Goal: Information Seeking & Learning: Learn about a topic

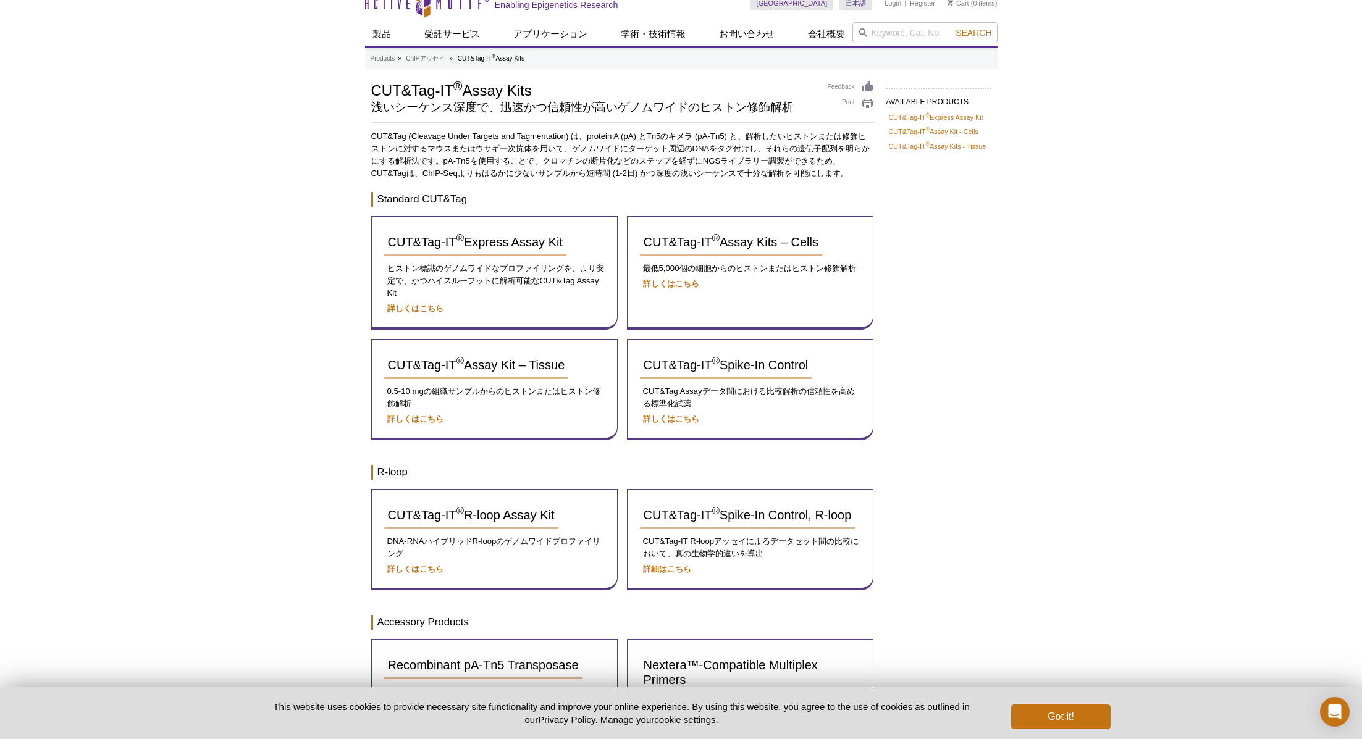
scroll to position [19, 0]
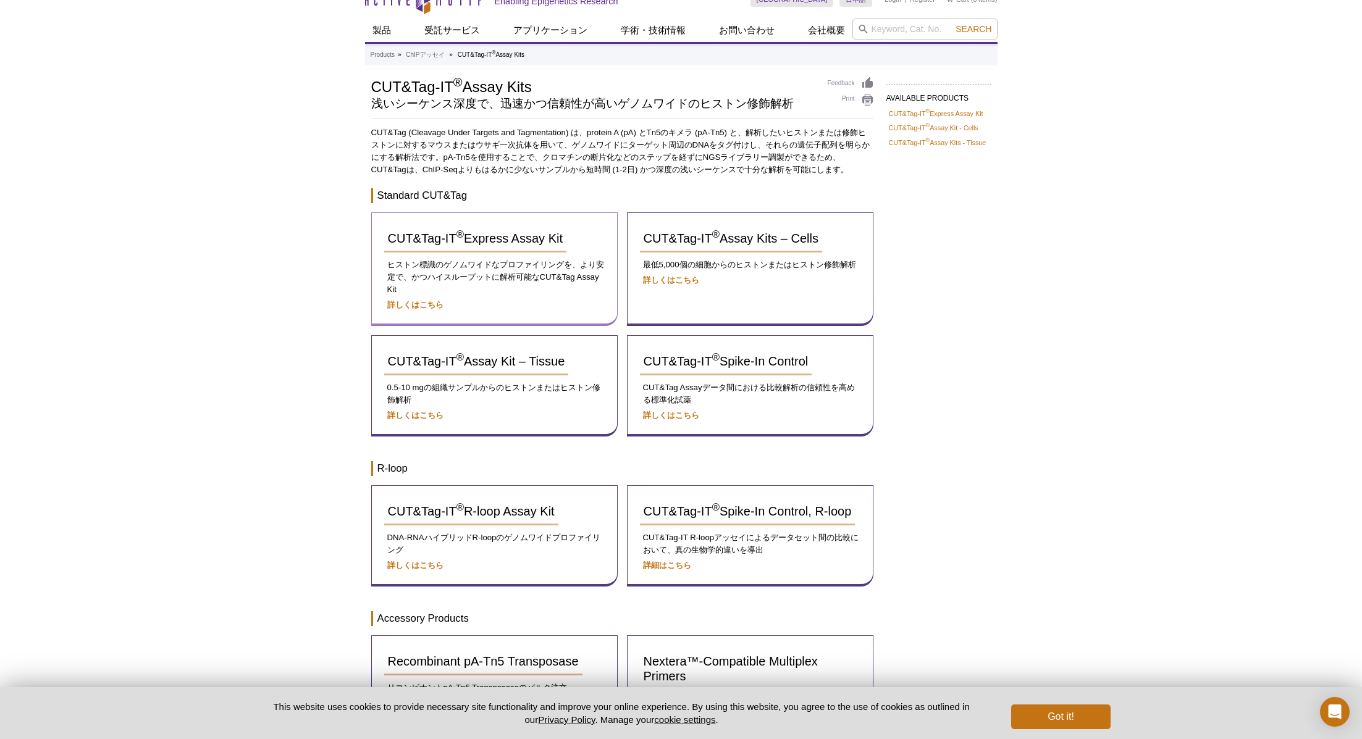
click at [516, 259] on p "ヒストン標識のゲノムワイドなプロファイリングを、より安定で、かつハイスループットに解析可能なCUT&Tag Assay Kit" at bounding box center [494, 277] width 220 height 37
click at [513, 240] on span "CUT&Tag-IT ® Express Assay Kit" at bounding box center [475, 239] width 175 height 14
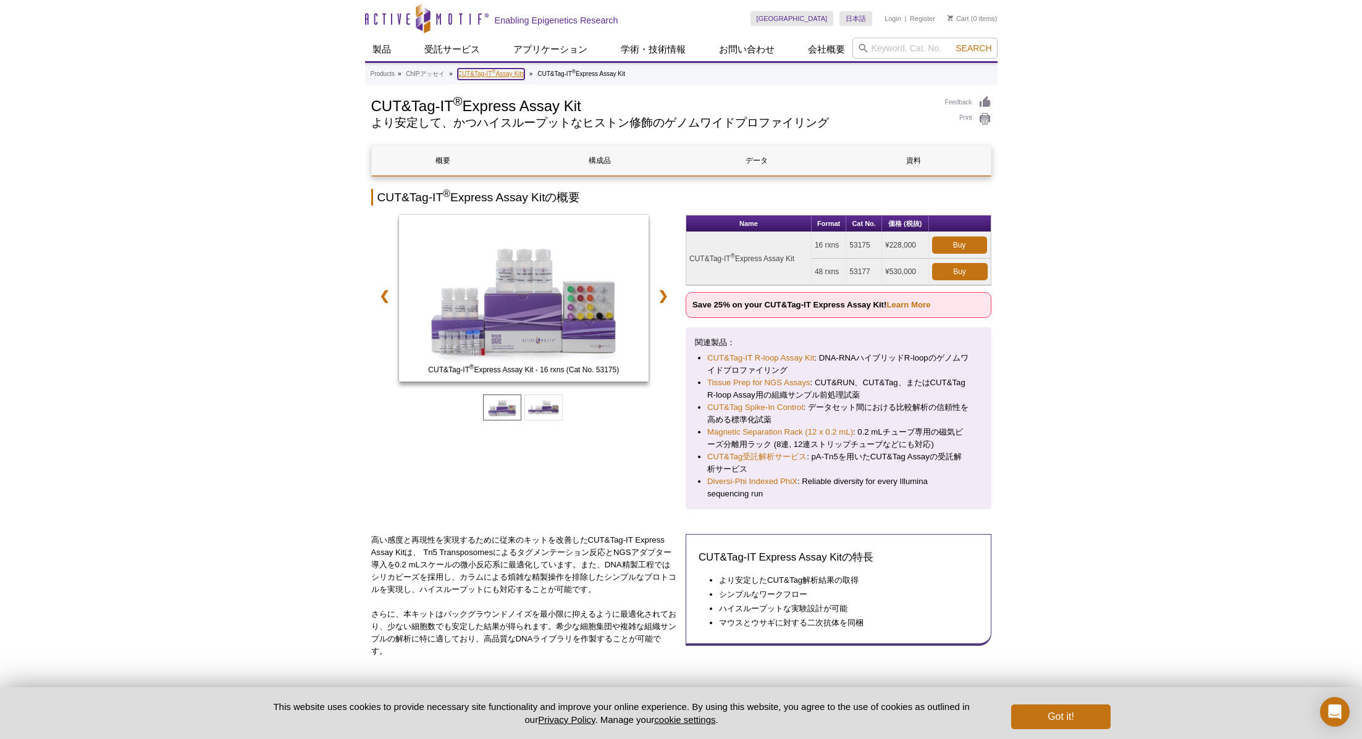
click at [479, 74] on link "CUT&Tag-IT ® Assay Kits" at bounding box center [491, 74] width 67 height 11
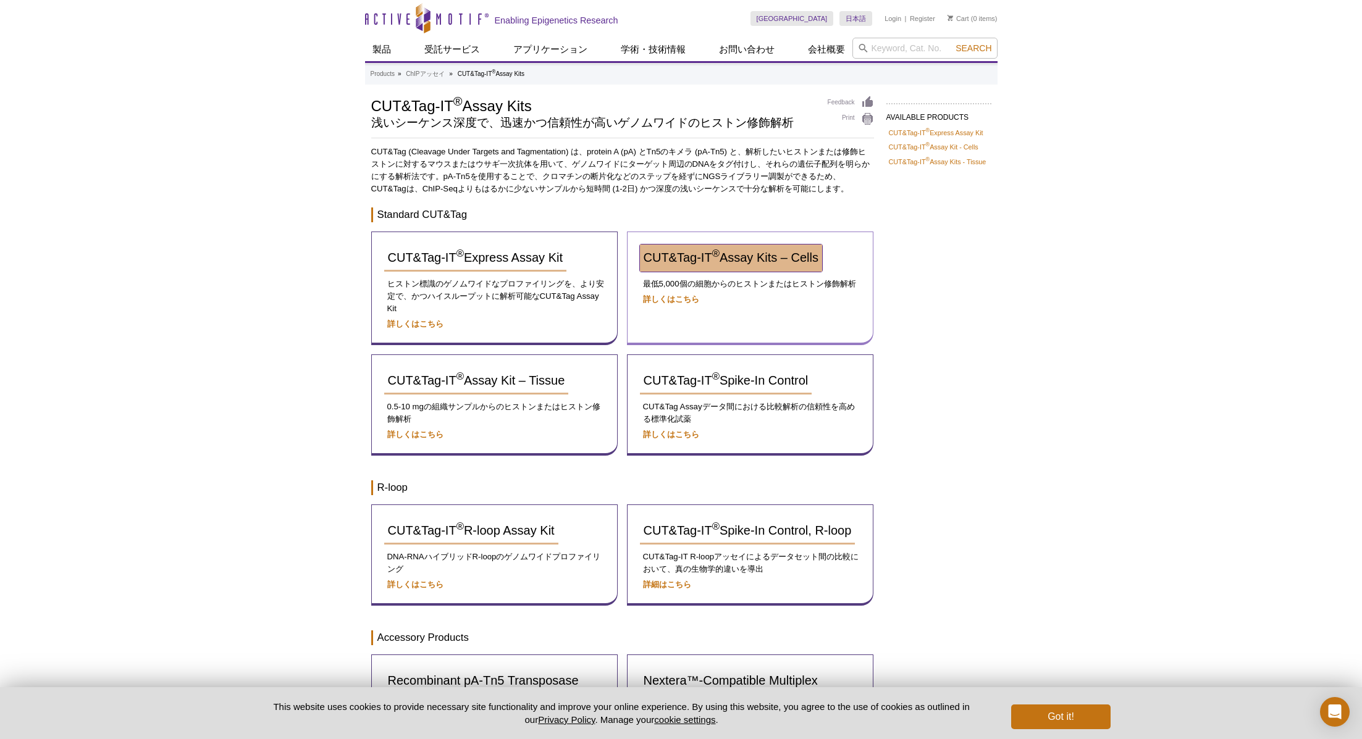
click at [700, 264] on link "CUT&Tag-IT ® Assay Kits – Cells" at bounding box center [731, 258] width 182 height 27
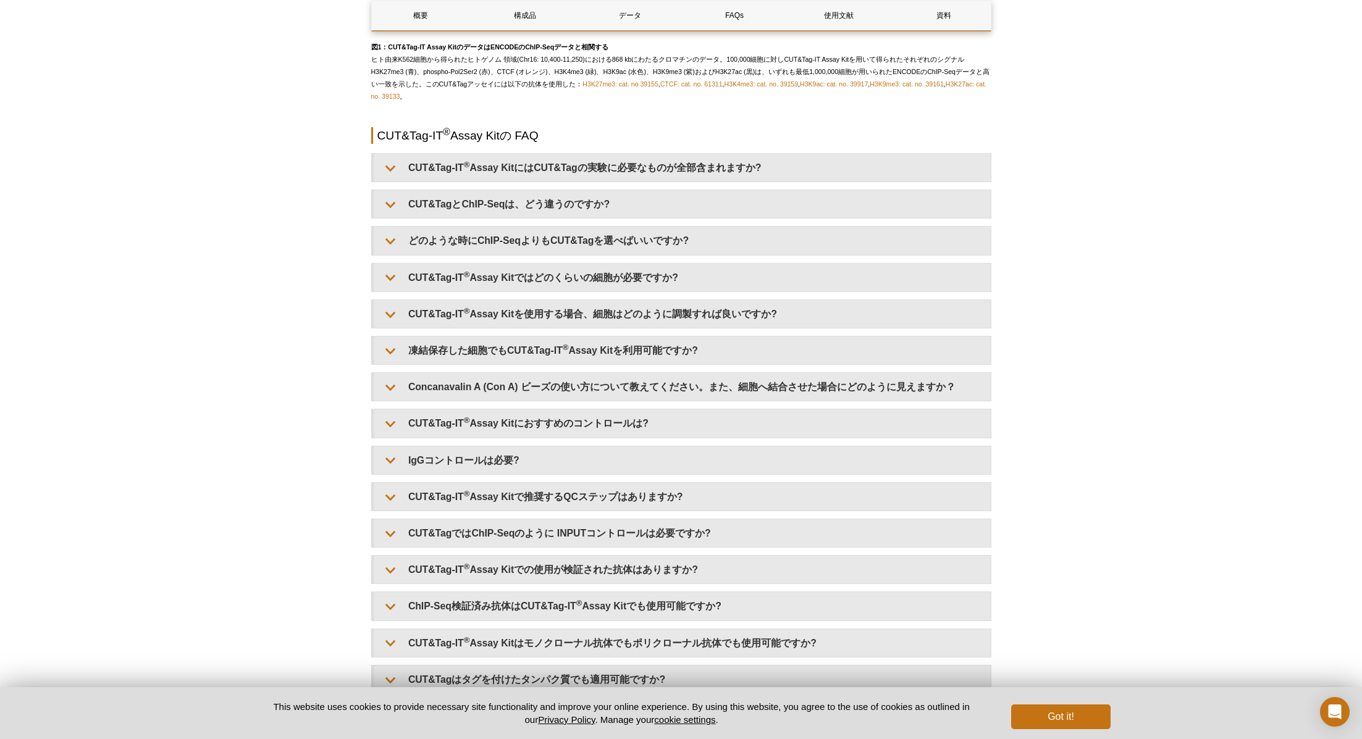
scroll to position [2651, 0]
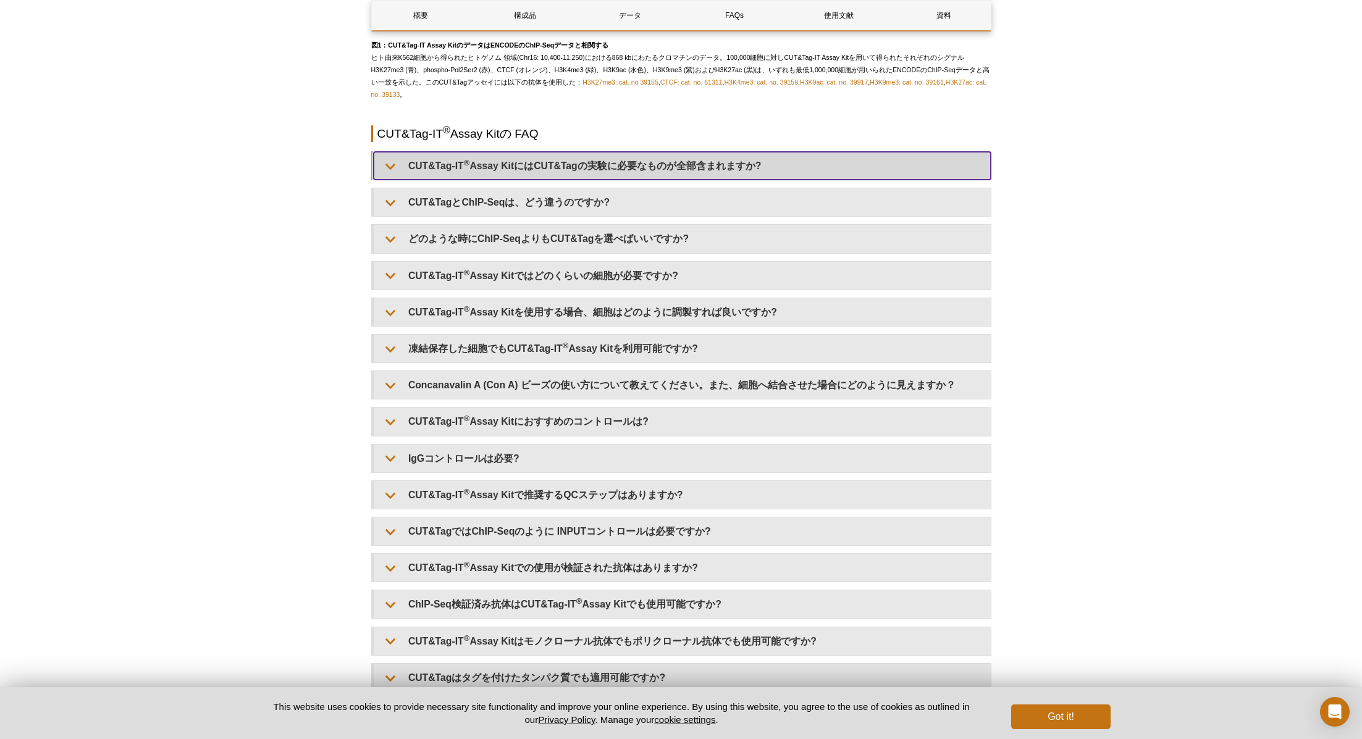
click at [748, 157] on summary "CUT&Tag-IT ® Assay KitにはCUT&Tagの実験に必要なものが全部含まれますか?" at bounding box center [682, 166] width 617 height 28
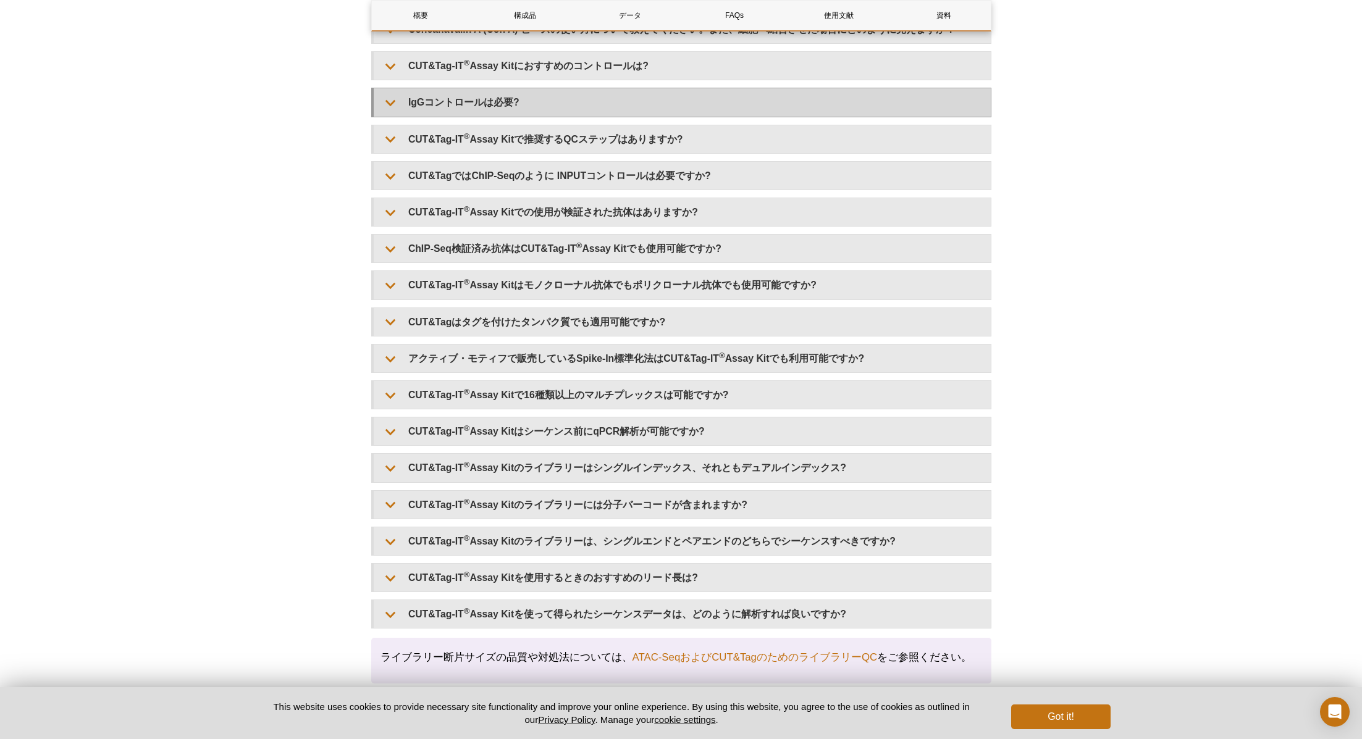
scroll to position [3072, 0]
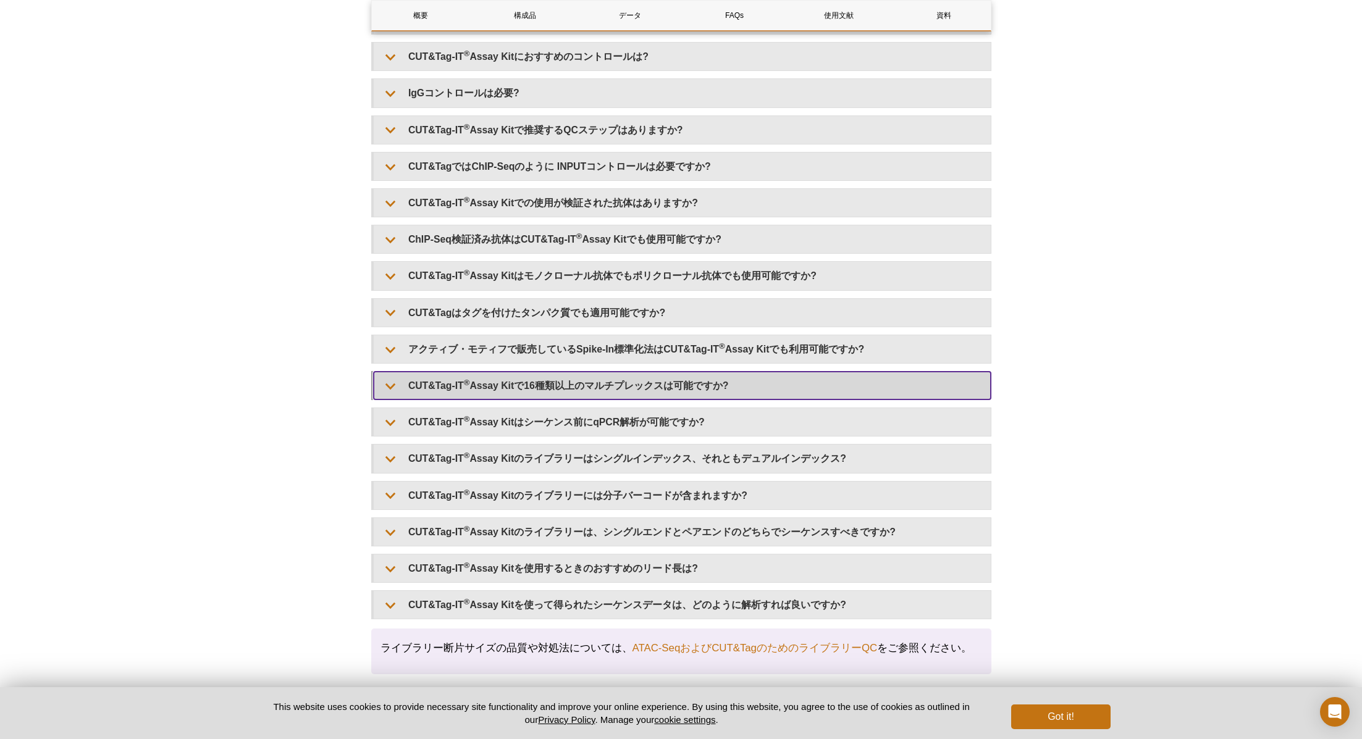
click at [734, 374] on summary "CUT&Tag-IT ® Assay Kitで16種類以上のマルチプレックスは可能ですか?" at bounding box center [682, 386] width 617 height 28
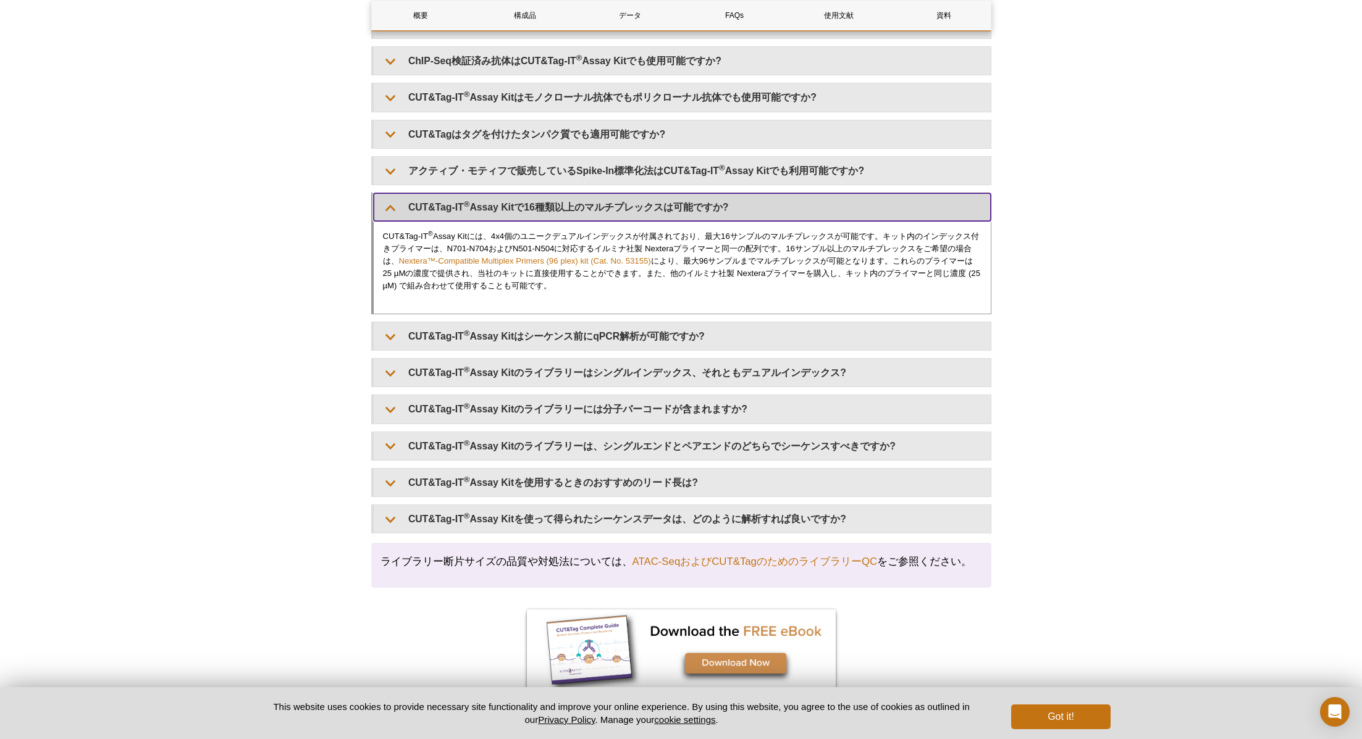
scroll to position [3260, 0]
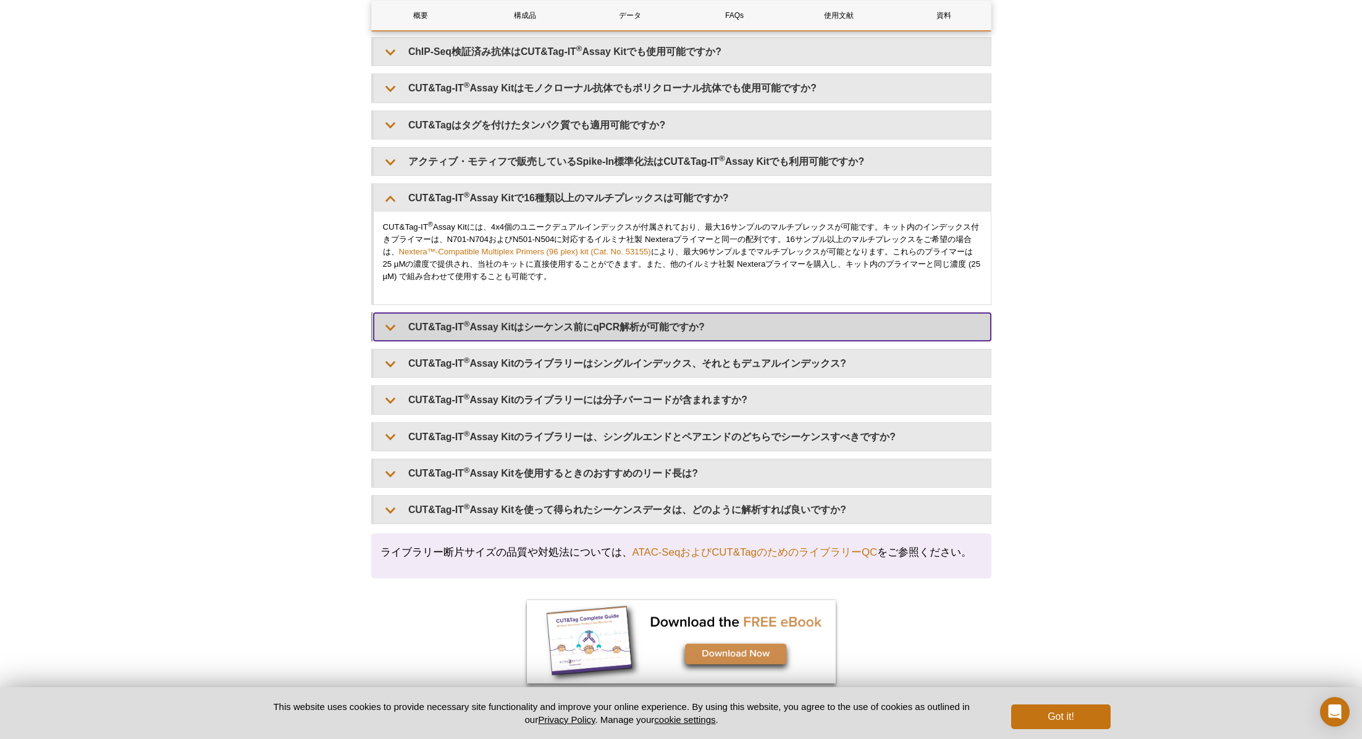
click at [737, 313] on summary "CUT&Tag-IT ® Assay Kitはシーケンス前にqPCR解析が可能ですか?" at bounding box center [682, 327] width 617 height 28
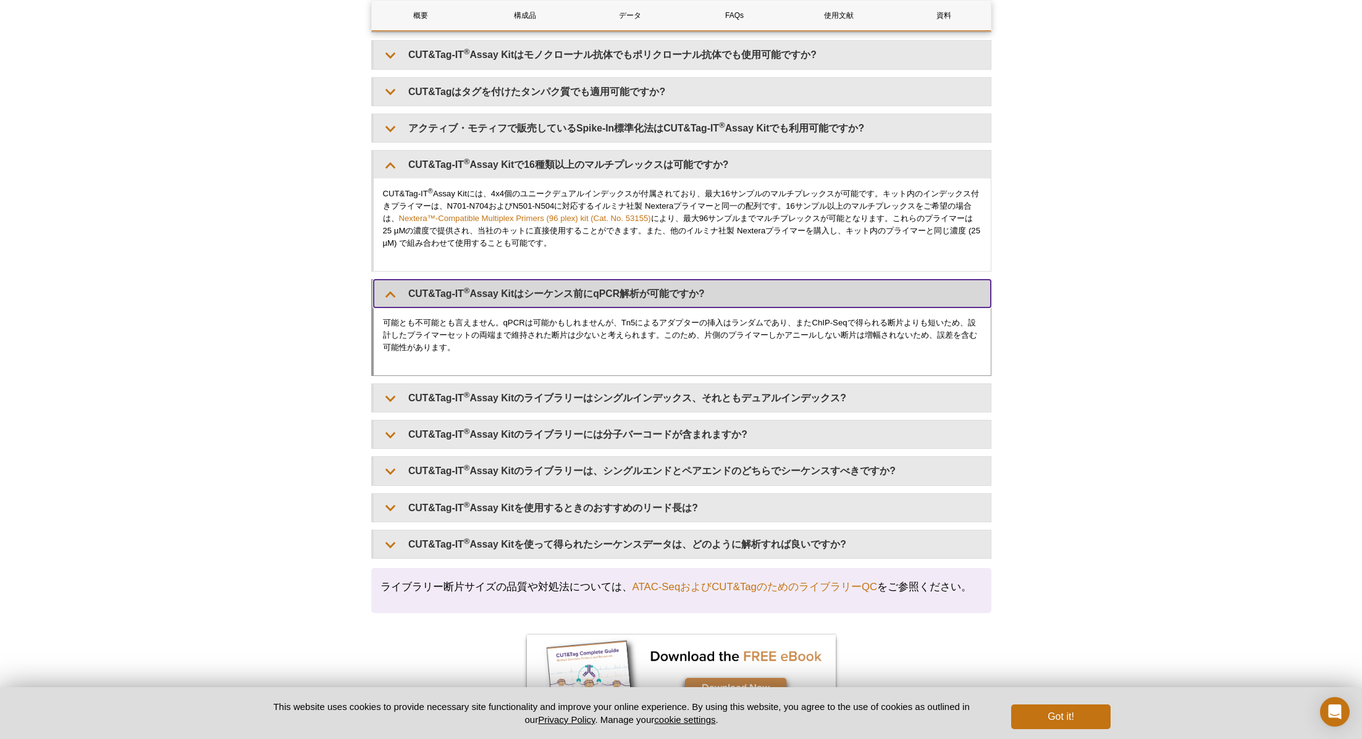
scroll to position [3295, 0]
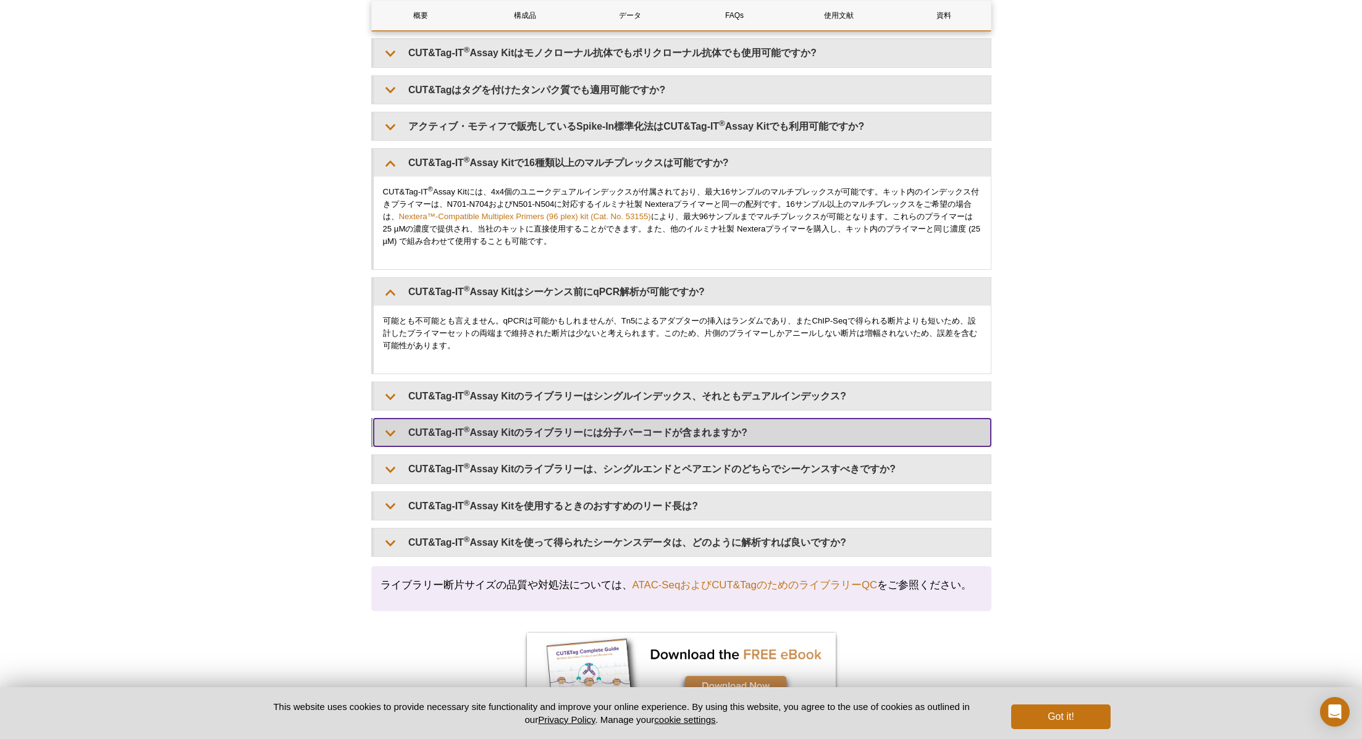
click at [705, 419] on summary "CUT&Tag-IT ® Assay Kitのライブラリーには分子バーコードが含まれますか?" at bounding box center [682, 433] width 617 height 28
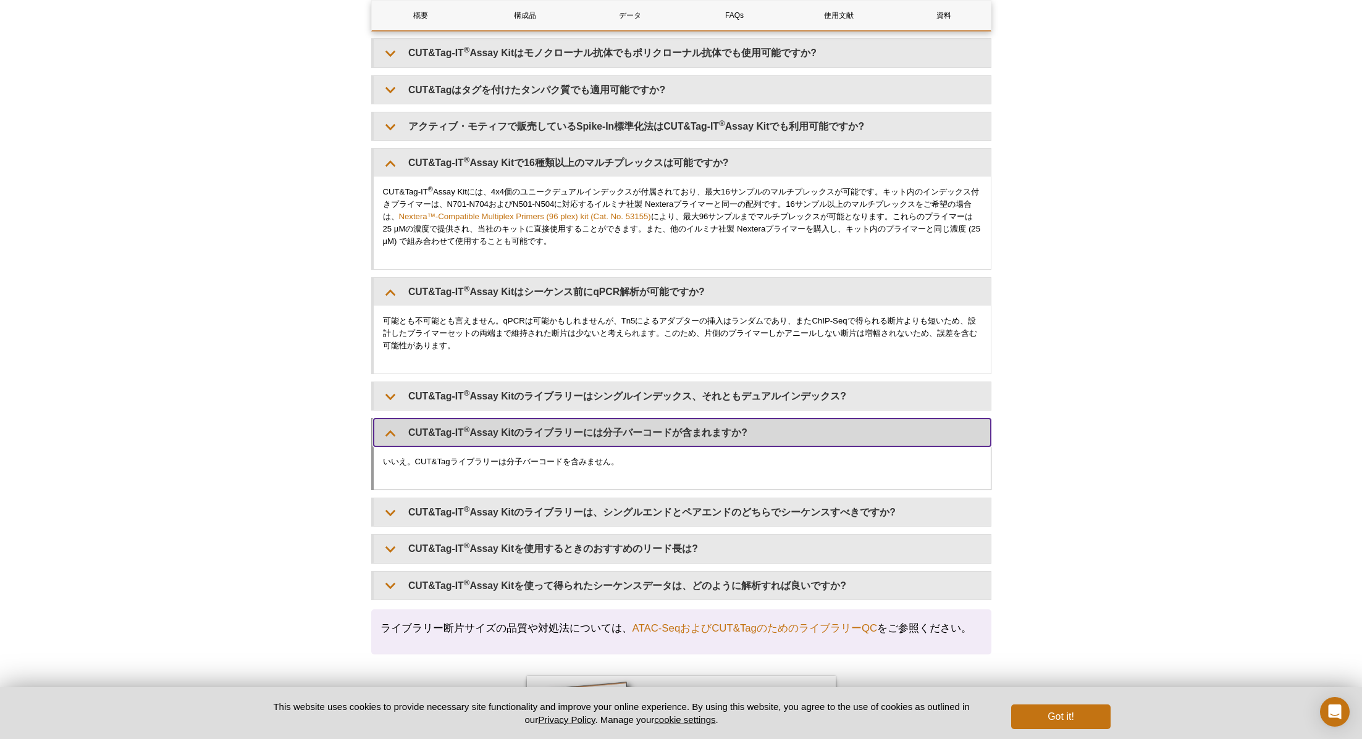
scroll to position [3315, 0]
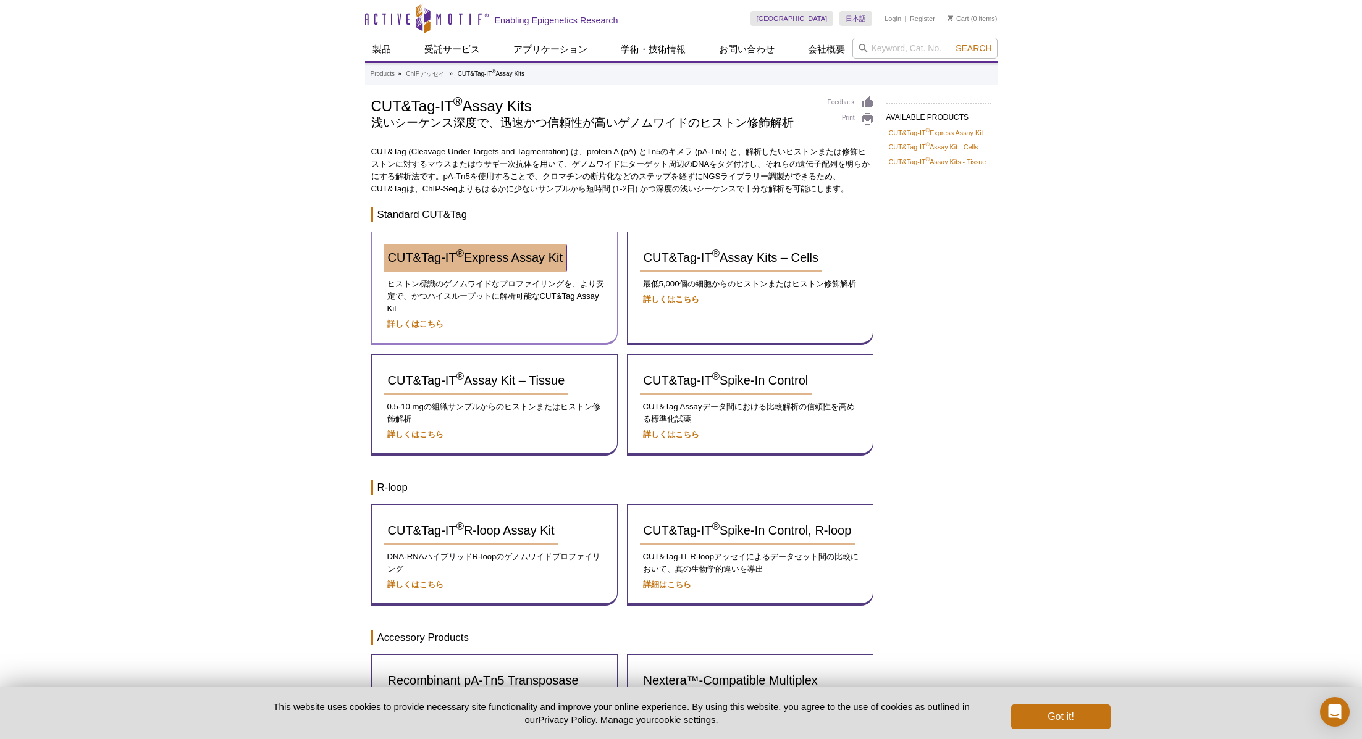
click at [482, 264] on link "CUT&Tag-IT ® Express Assay Kit" at bounding box center [475, 258] width 182 height 27
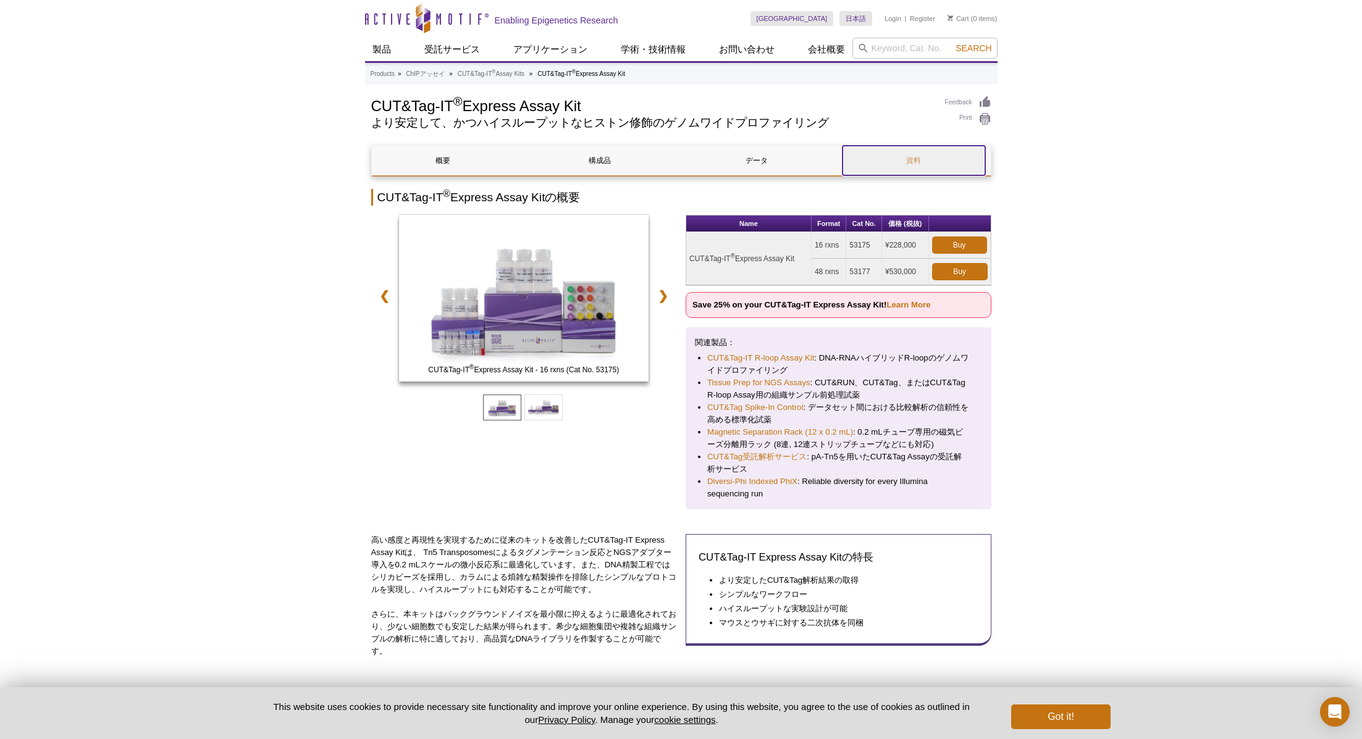
click at [913, 164] on link "資料" at bounding box center [913, 161] width 143 height 30
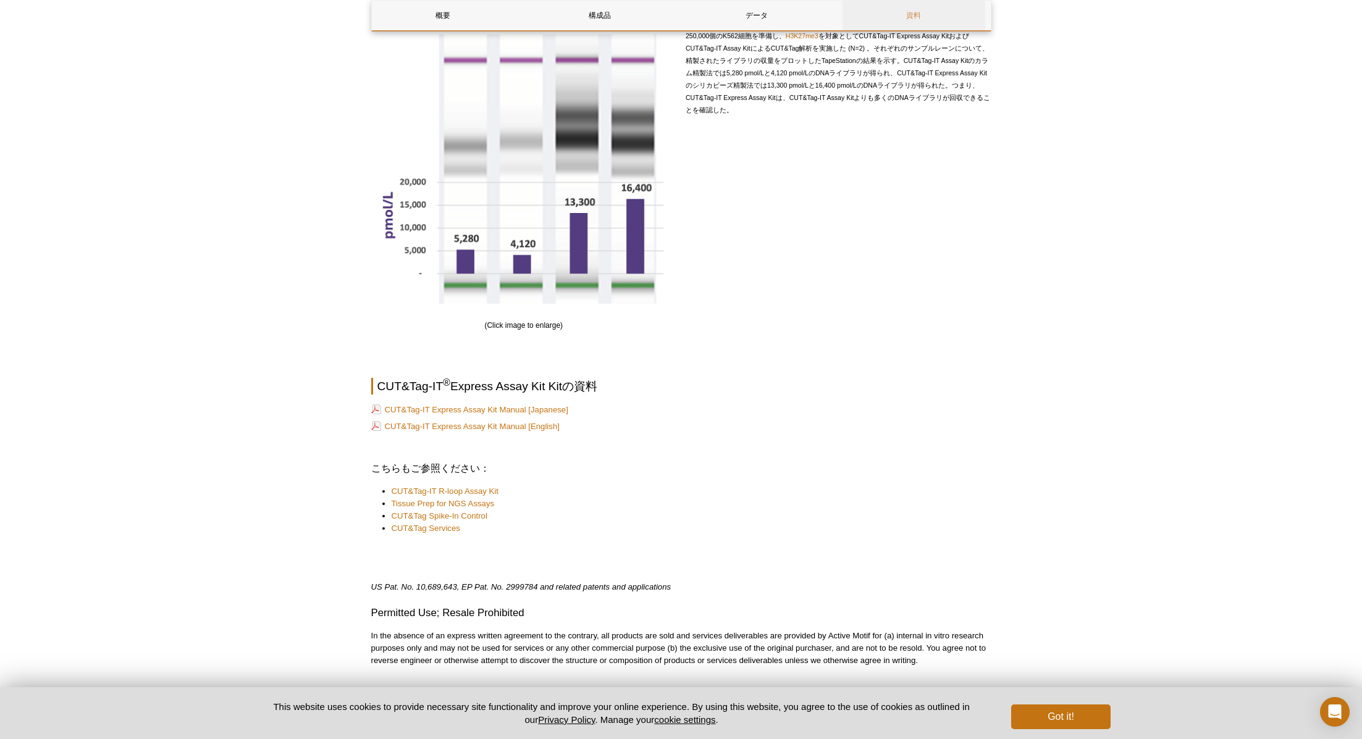
scroll to position [1438, 0]
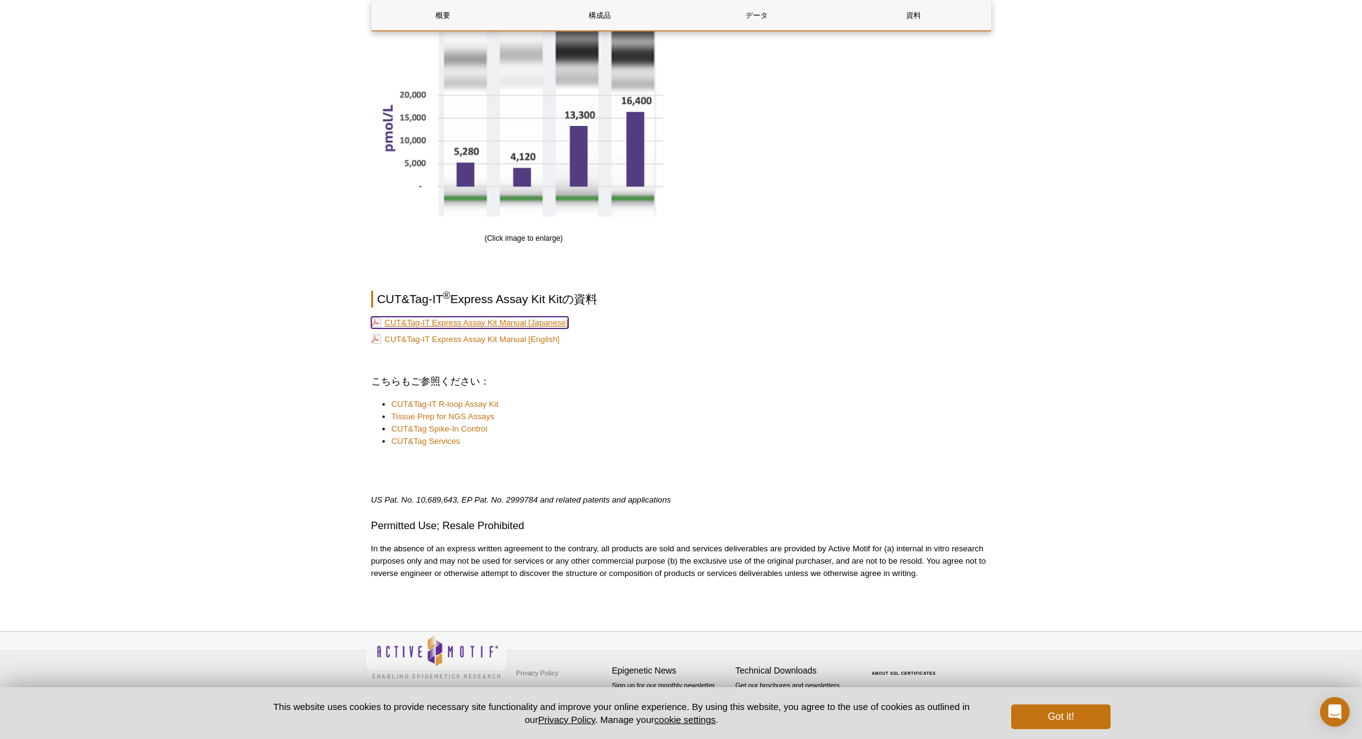
click at [550, 324] on link "CUT&Tag-IT Express Assay Kit Manual [Japanese]" at bounding box center [469, 323] width 197 height 12
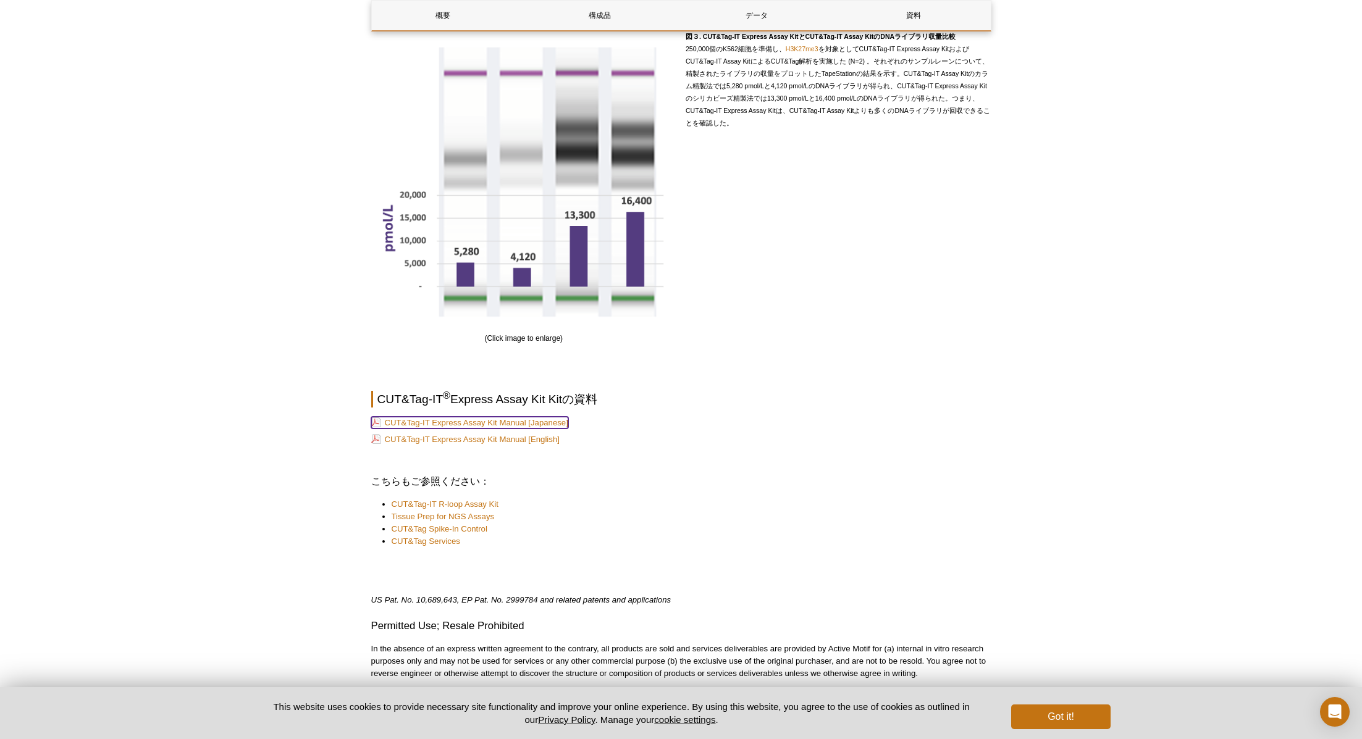
scroll to position [1259, 0]
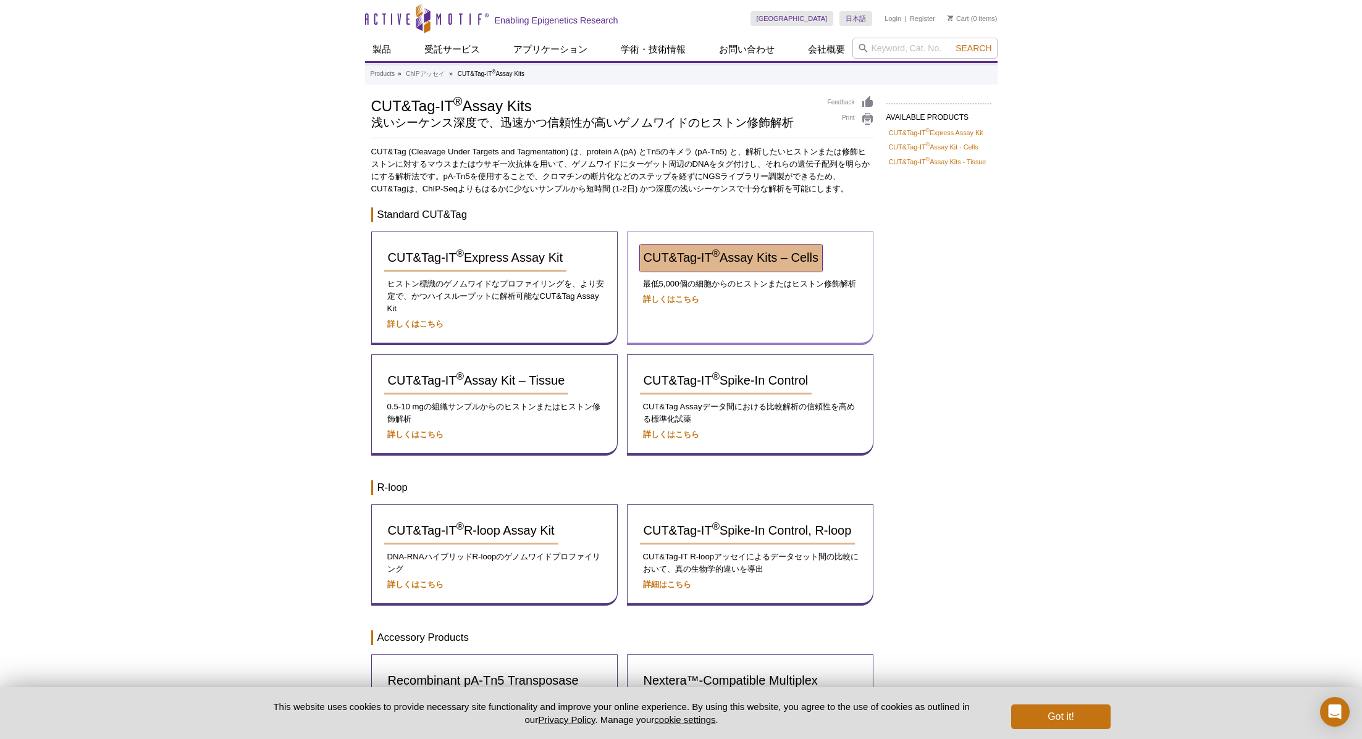
click at [713, 269] on link "CUT&Tag-IT ® Assay Kits – Cells" at bounding box center [731, 258] width 182 height 27
click at [730, 269] on link "CUT&Tag-IT ® Assay Kits – Cells" at bounding box center [731, 258] width 182 height 27
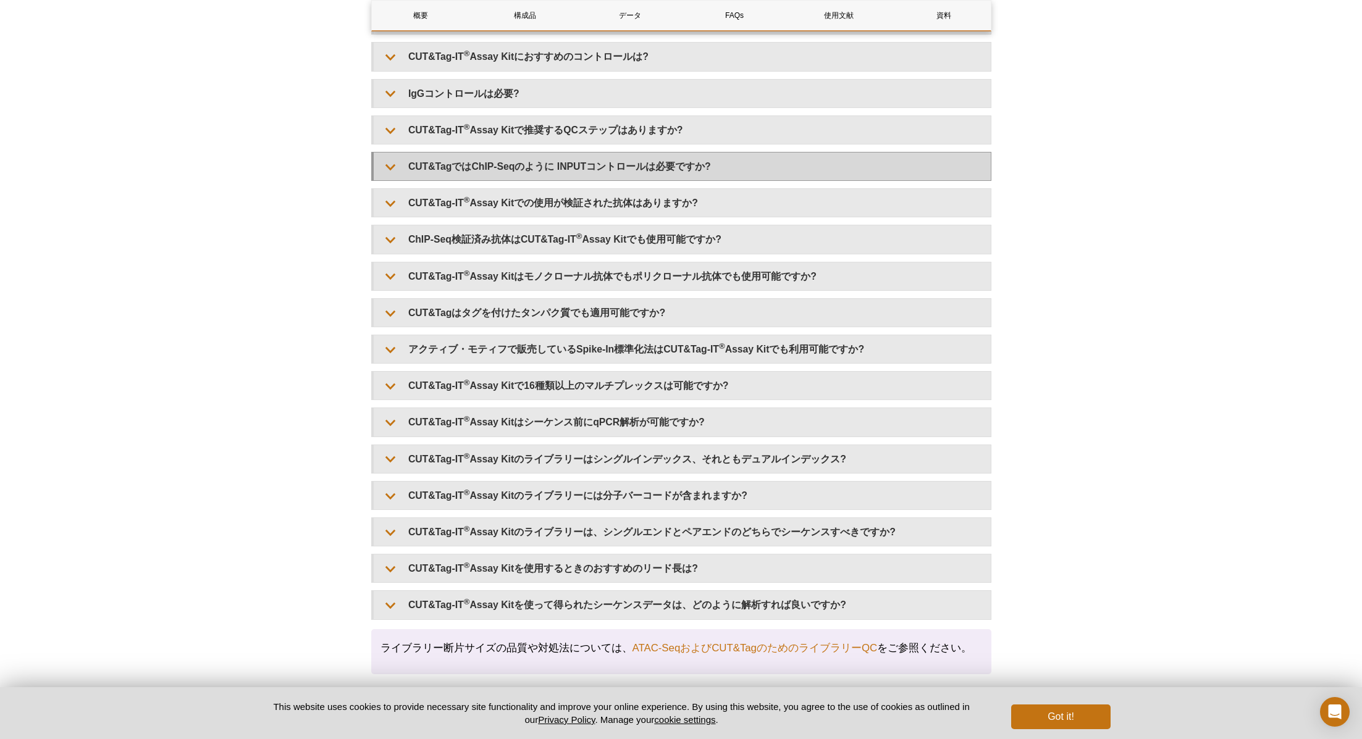
scroll to position [3037, 0]
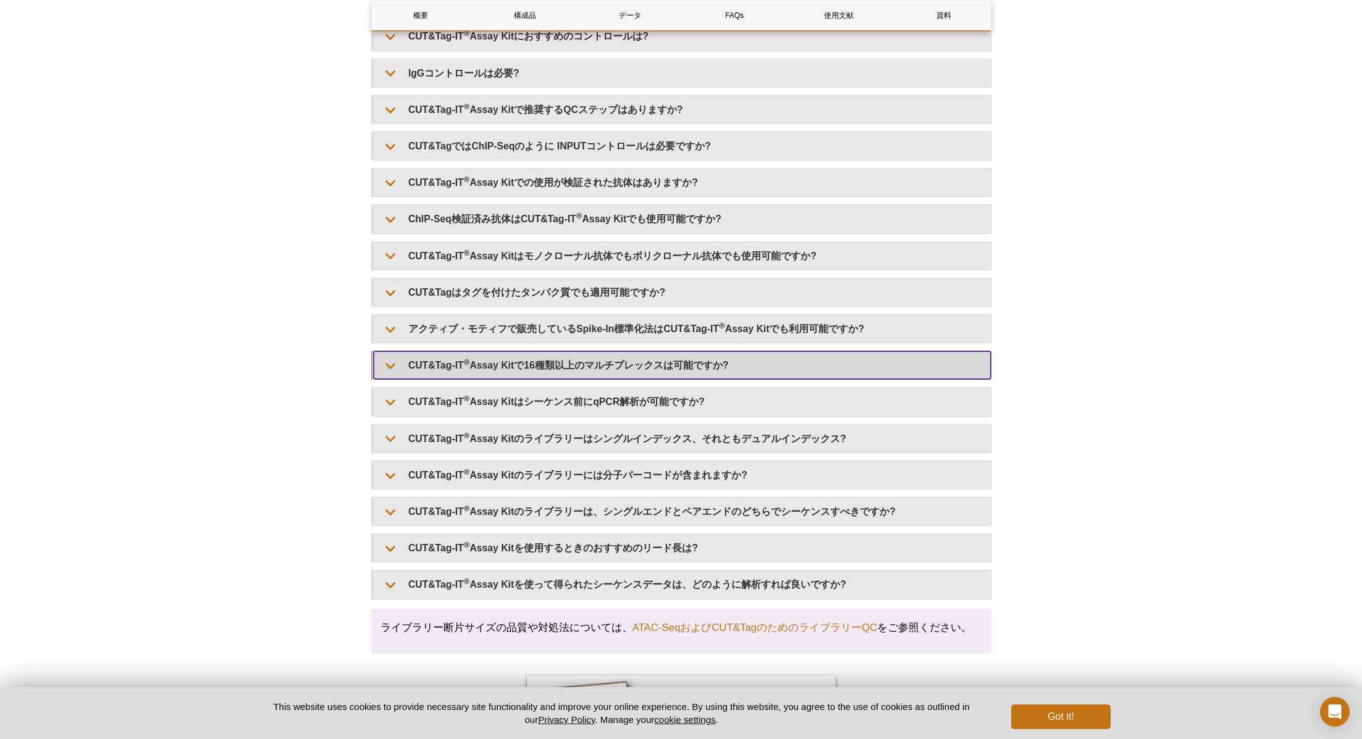
click at [696, 351] on summary "CUT&Tag-IT ® Assay Kitで16種類以上のマルチプレックスは可能ですか?" at bounding box center [682, 365] width 617 height 28
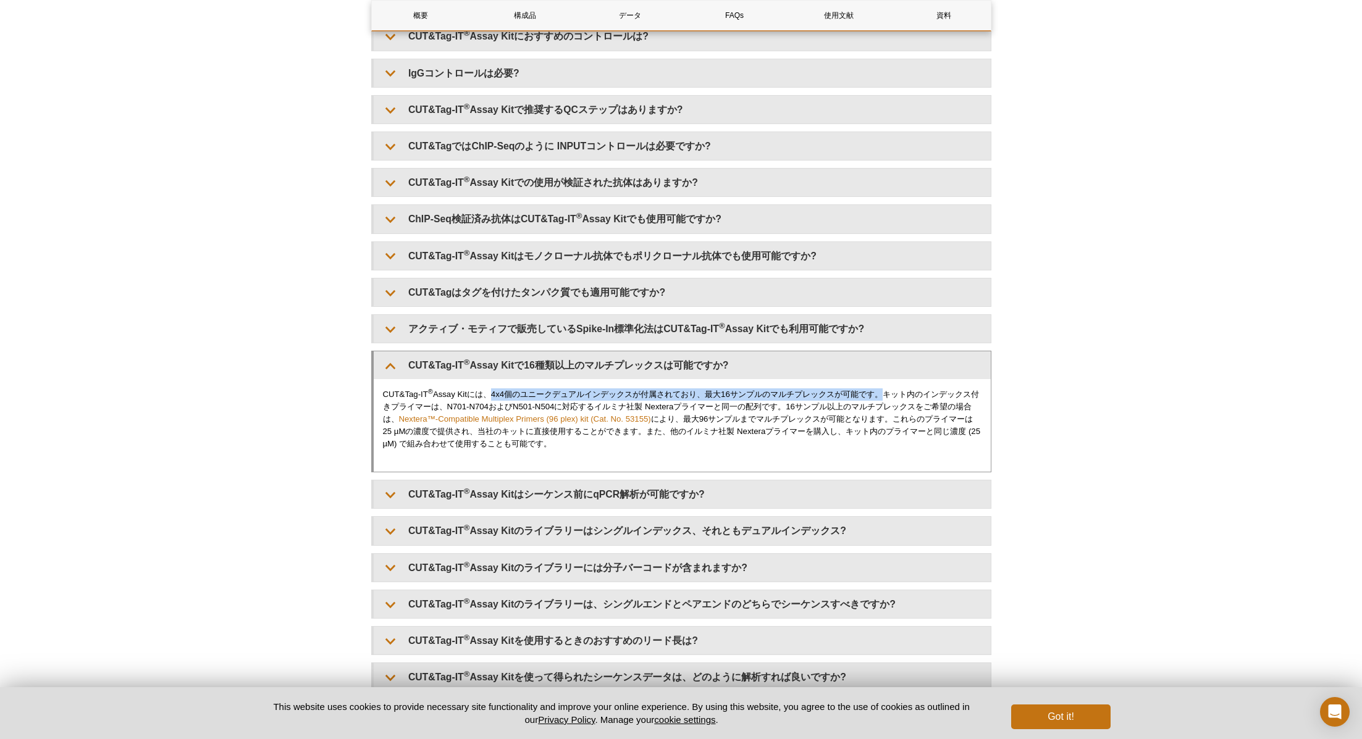
drag, startPoint x: 491, startPoint y: 374, endPoint x: 881, endPoint y: 377, distance: 390.3
click at [881, 388] on p "CUT&Tag-IT ® Assay Kitには、4x4個のユニークデュアルインデックスが付属されており、最大16サンプルのマルチプレックスが可能です。キット…" at bounding box center [682, 419] width 598 height 62
copy p "4x4個のユニークデュアルインデックスが付属されており、最大16サンプルのマルチプレックスが可能です。"
